Goal: Task Accomplishment & Management: Manage account settings

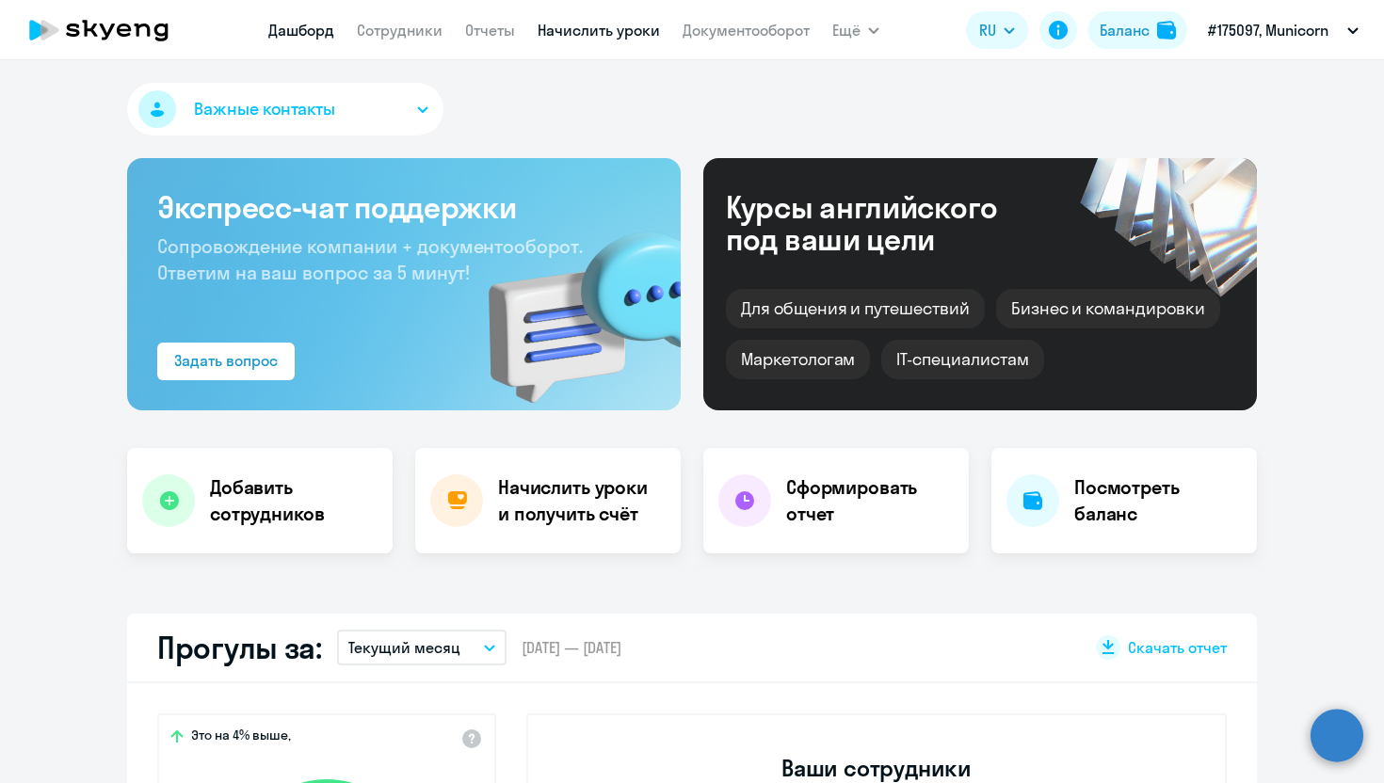
click at [626, 31] on link "Начислить уроки" at bounding box center [598, 30] width 122 height 19
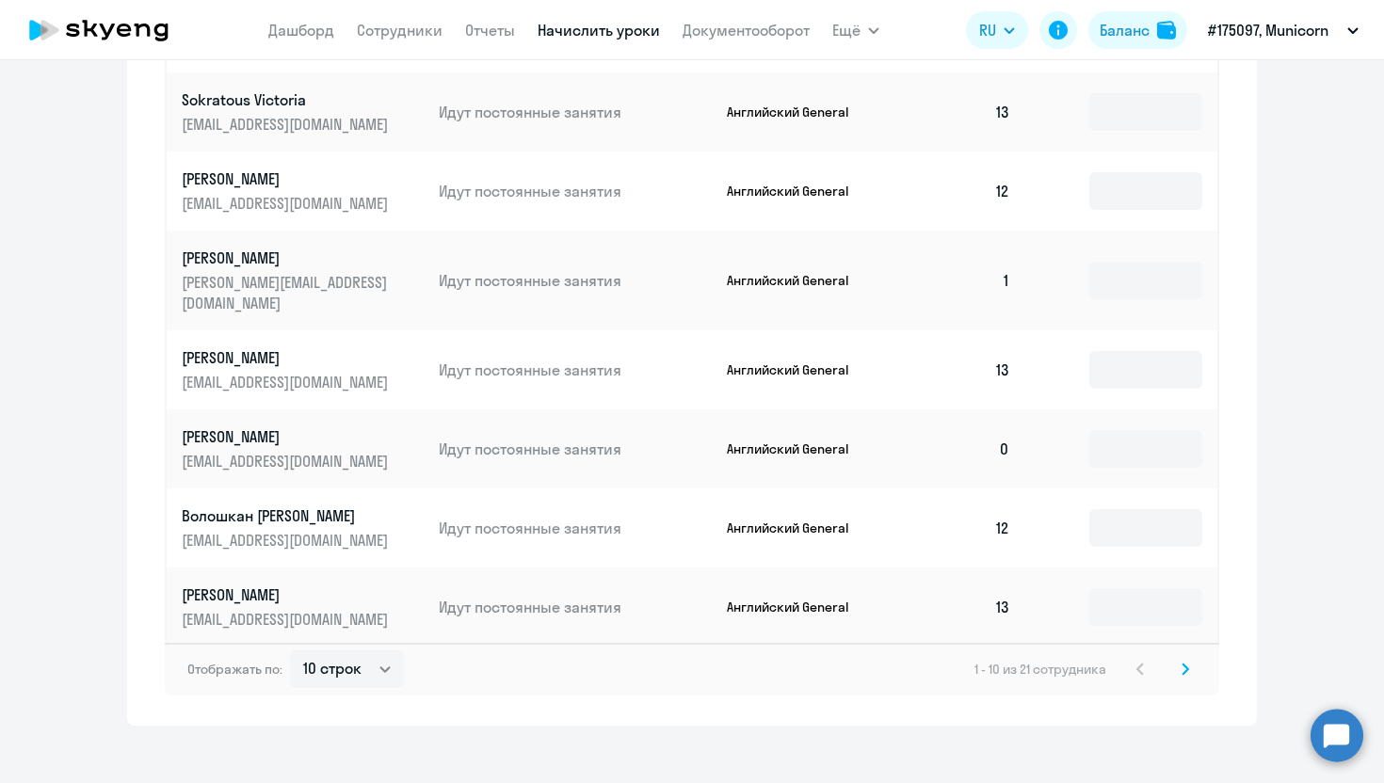
scroll to position [1034, 0]
click at [377, 660] on select "10 строк 30 строк 50 строк" at bounding box center [347, 671] width 114 height 38
select select "30"
click at [290, 652] on select "10 строк 30 строк 50 строк" at bounding box center [347, 671] width 114 height 38
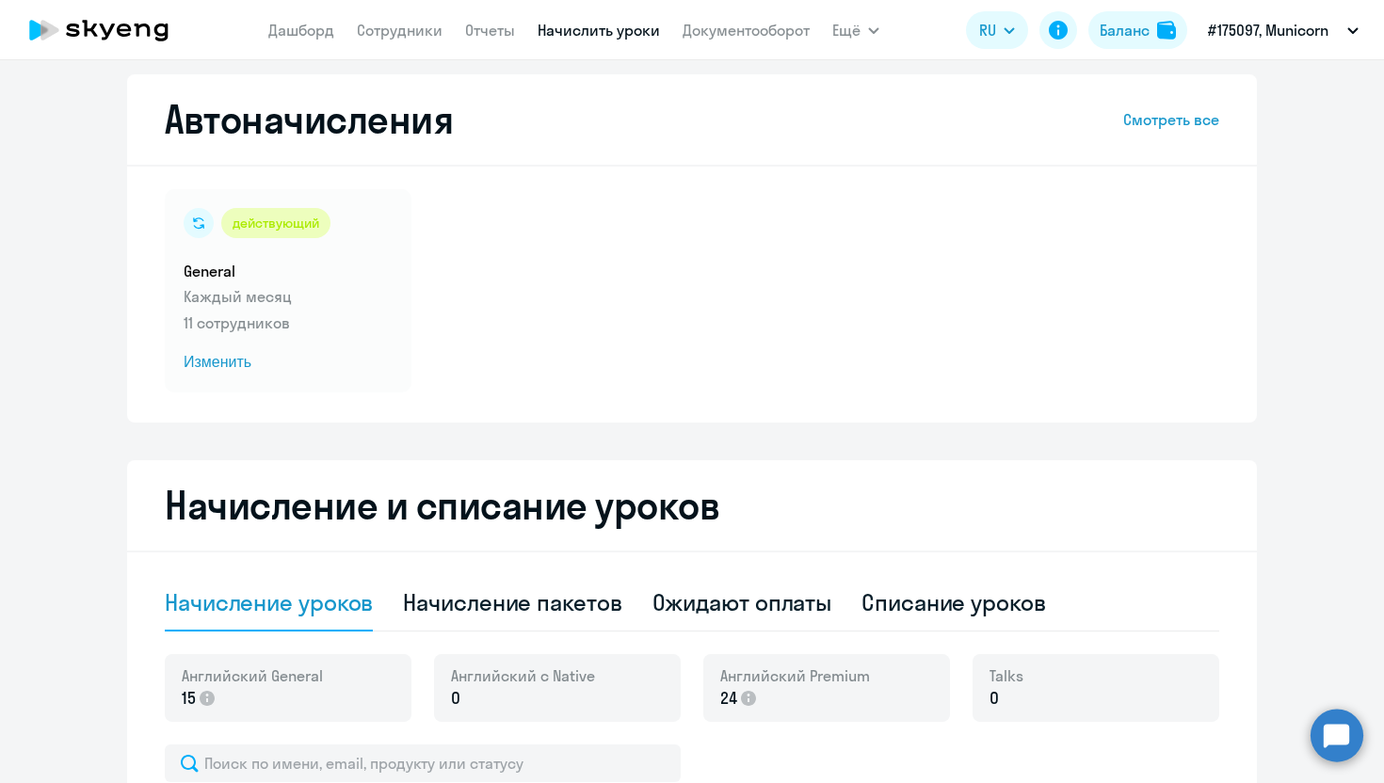
scroll to position [0, 0]
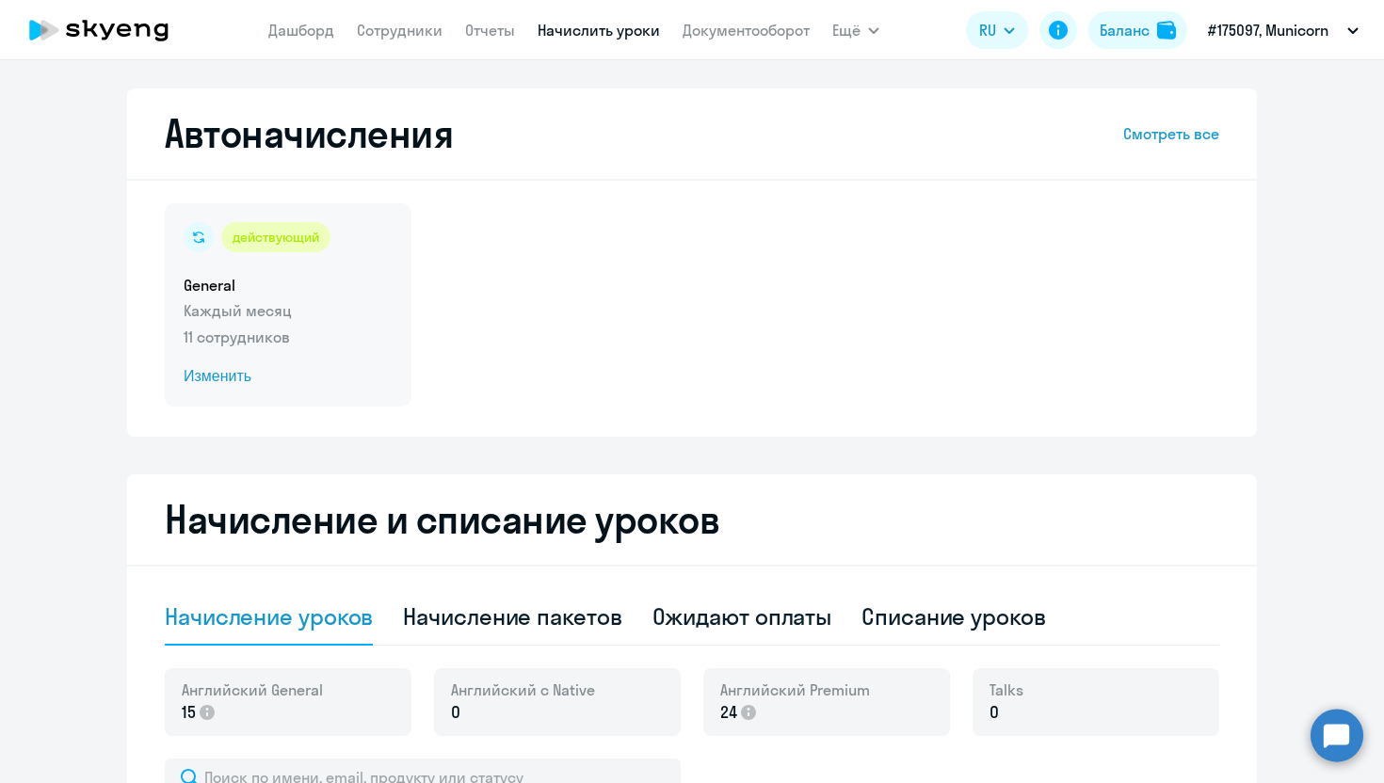
click at [225, 379] on span "Изменить" at bounding box center [288, 376] width 209 height 23
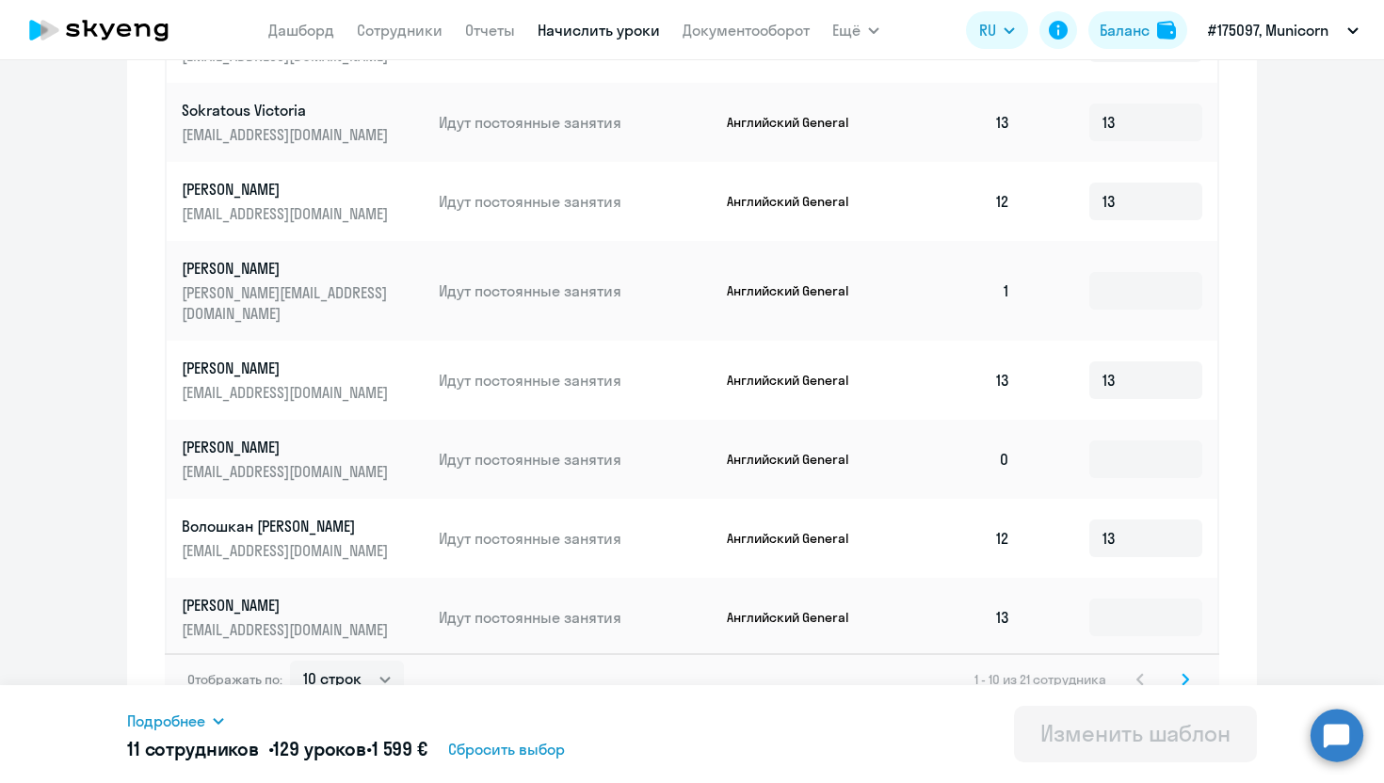
scroll to position [966, 0]
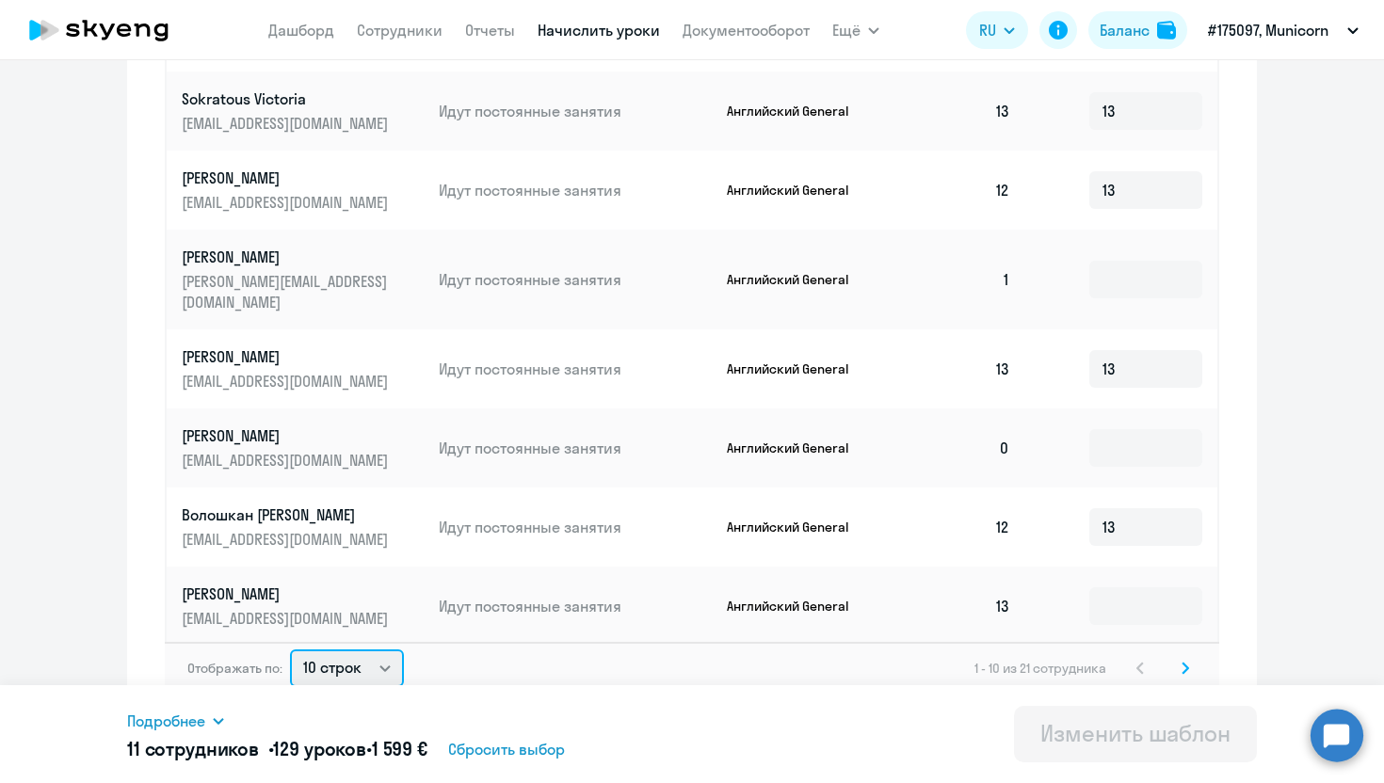
click at [388, 649] on select "10 строк 30 строк 50 строк" at bounding box center [347, 668] width 114 height 38
select select "30"
click at [290, 649] on select "10 строк 30 строк 50 строк" at bounding box center [347, 668] width 114 height 38
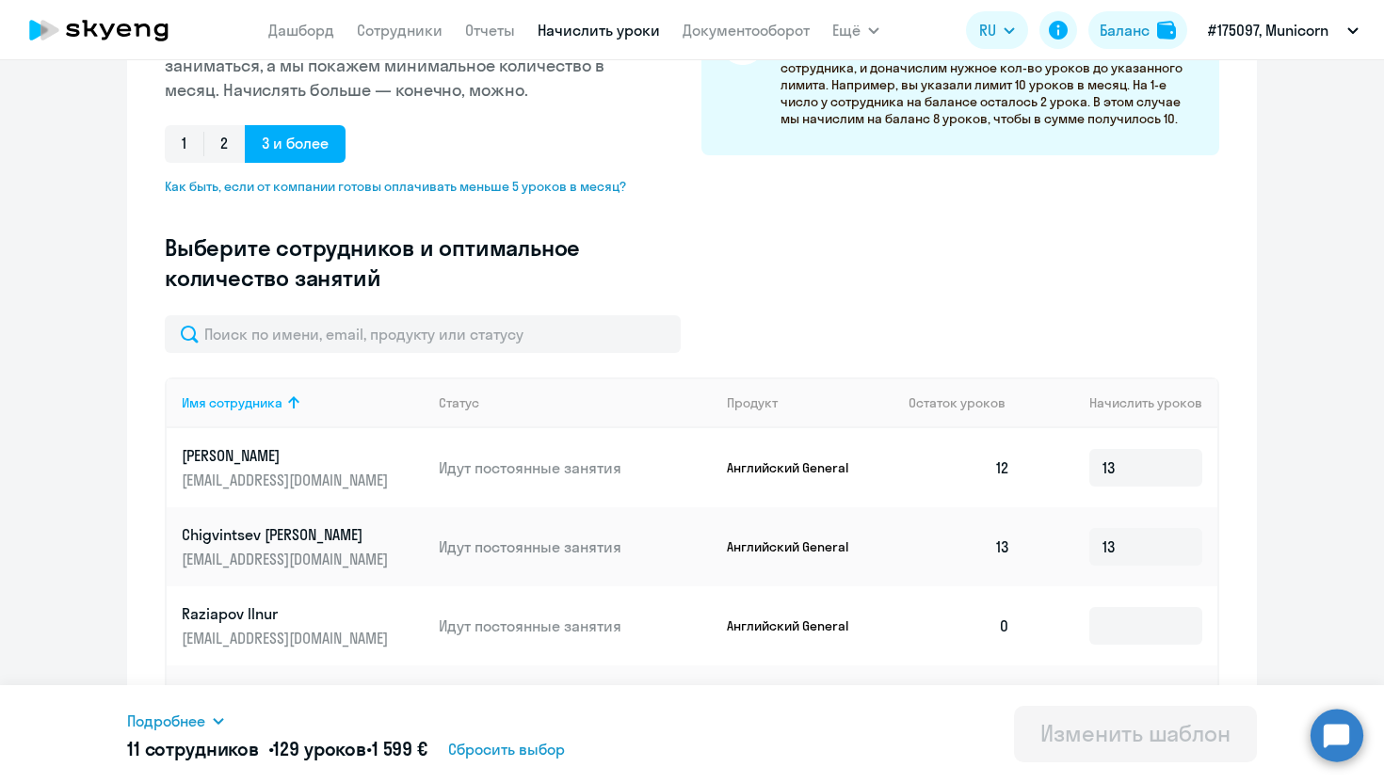
scroll to position [0, 0]
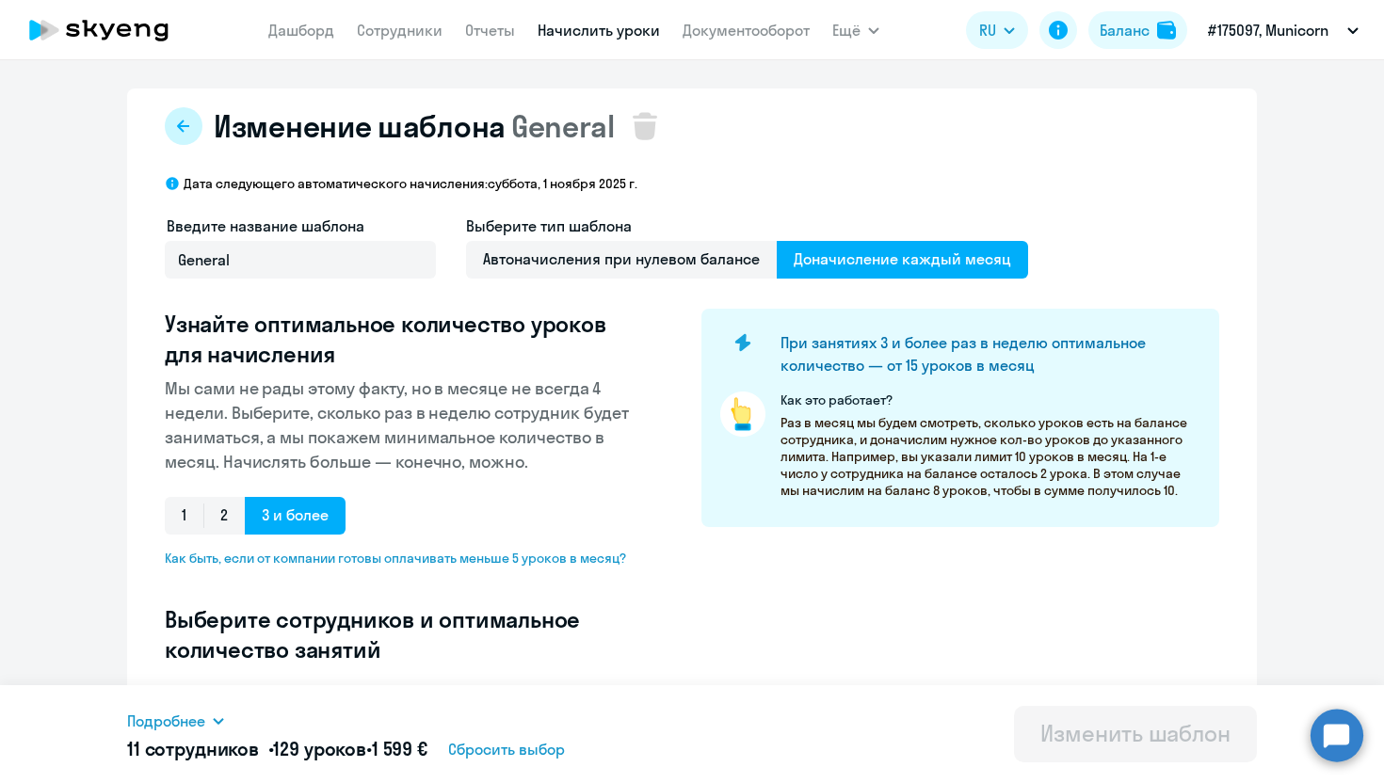
click at [184, 113] on button at bounding box center [184, 126] width 38 height 38
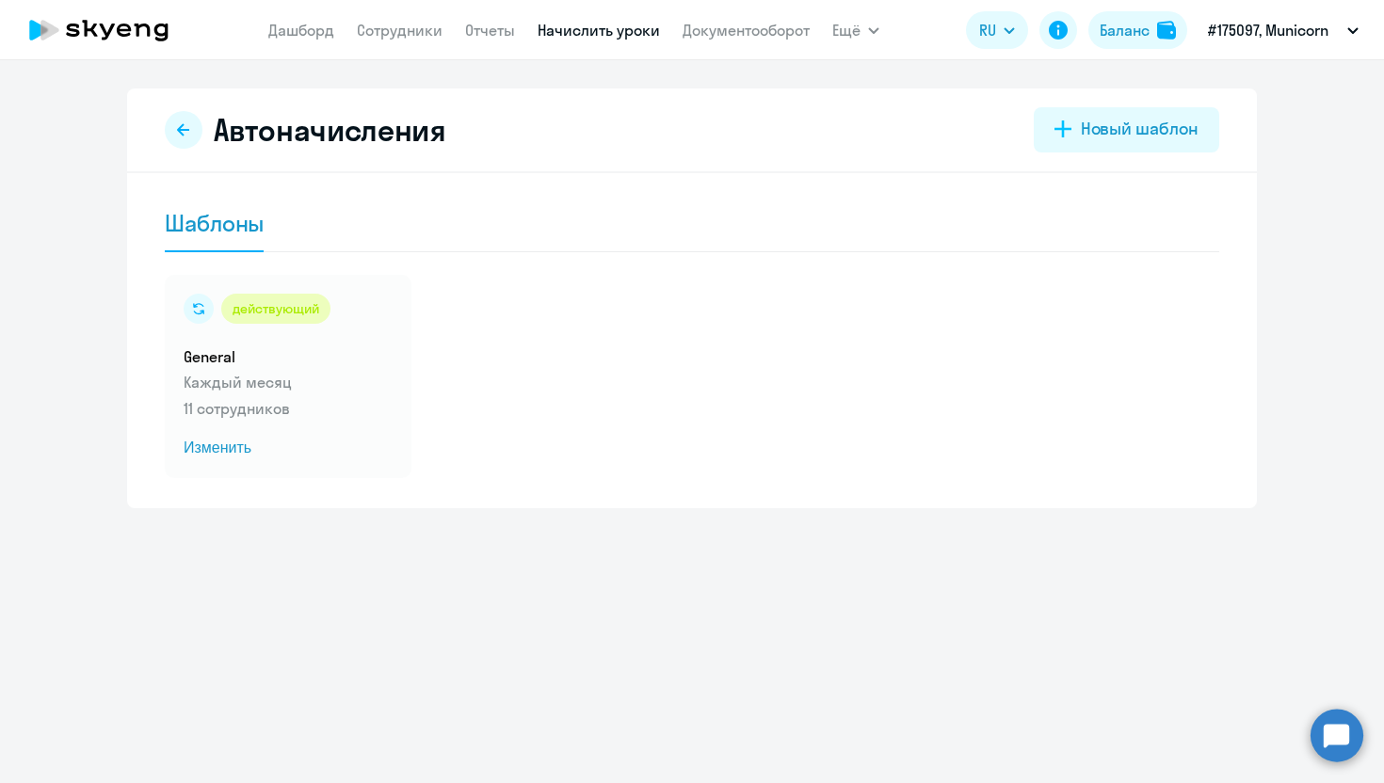
click at [579, 33] on link "Начислить уроки" at bounding box center [598, 30] width 122 height 19
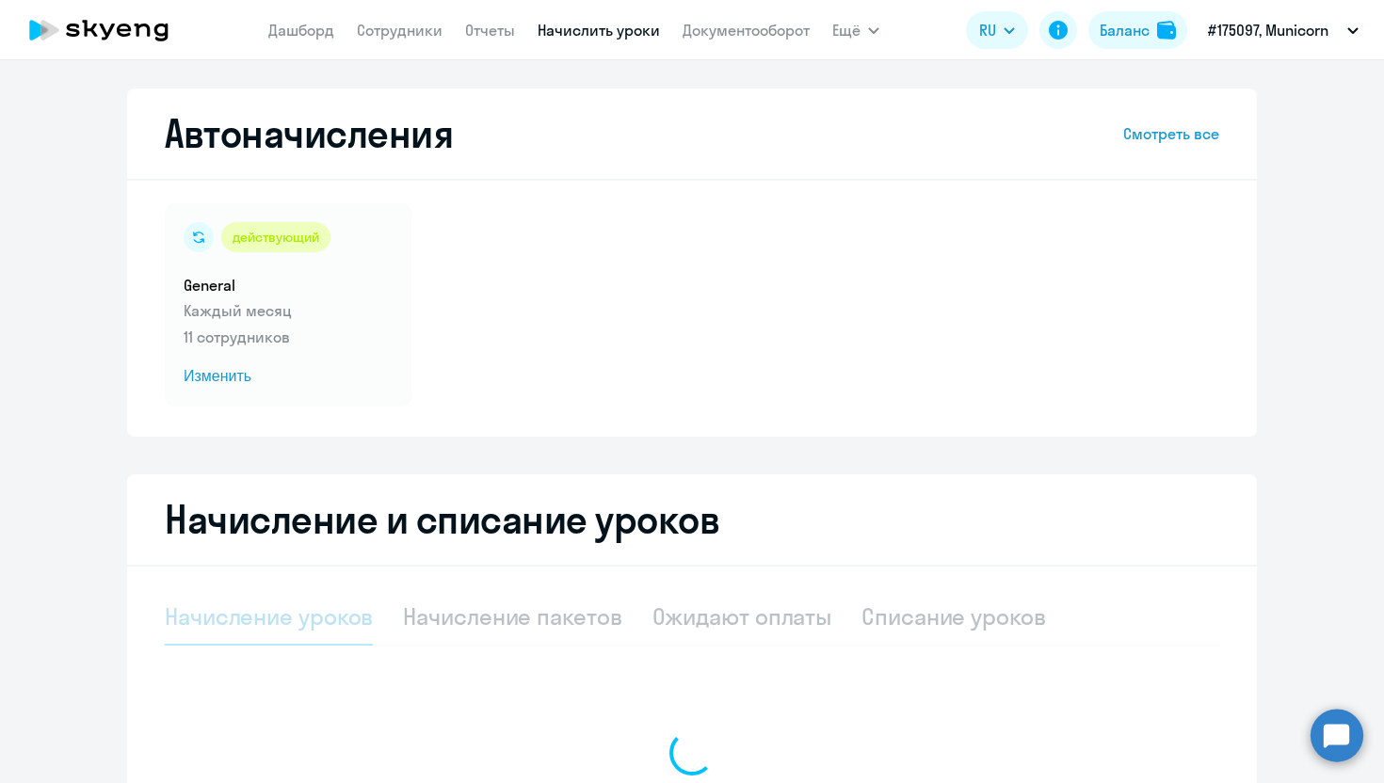
select select "10"
